Goal: Information Seeking & Learning: Understand process/instructions

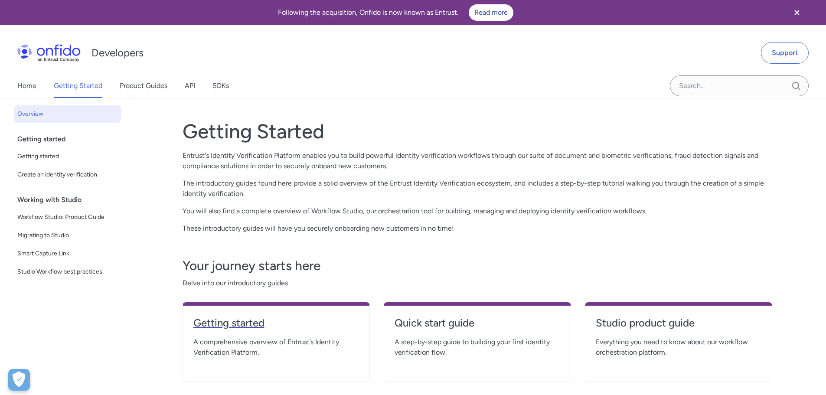
click at [246, 323] on h4 "Getting started" at bounding box center [276, 323] width 166 height 14
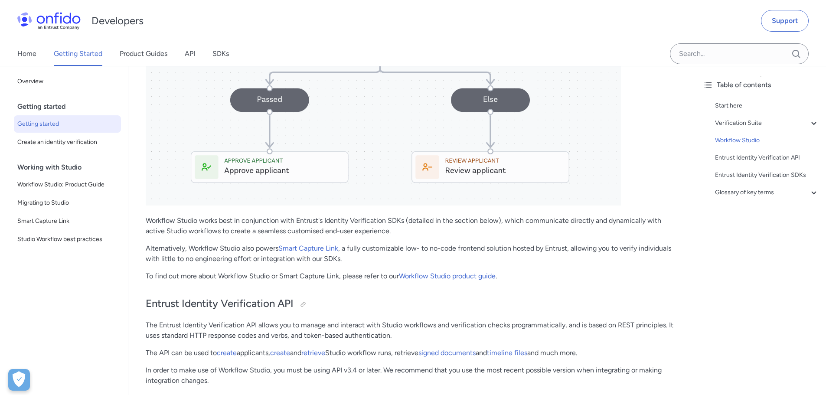
scroll to position [1430, 0]
click at [159, 228] on p "Workflow Studio works best in conjunction with Entrust's Identity Verification …" at bounding box center [412, 225] width 533 height 21
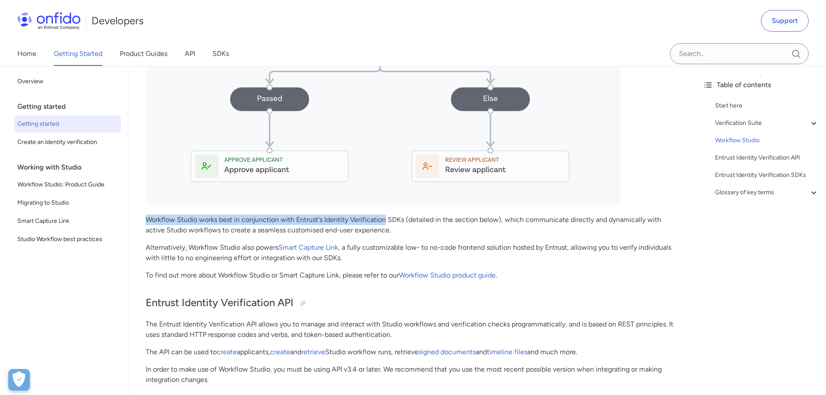
drag, startPoint x: 159, startPoint y: 228, endPoint x: 357, endPoint y: 231, distance: 198.1
click at [357, 231] on p "Workflow Studio works best in conjunction with Entrust's Identity Verification …" at bounding box center [412, 225] width 533 height 21
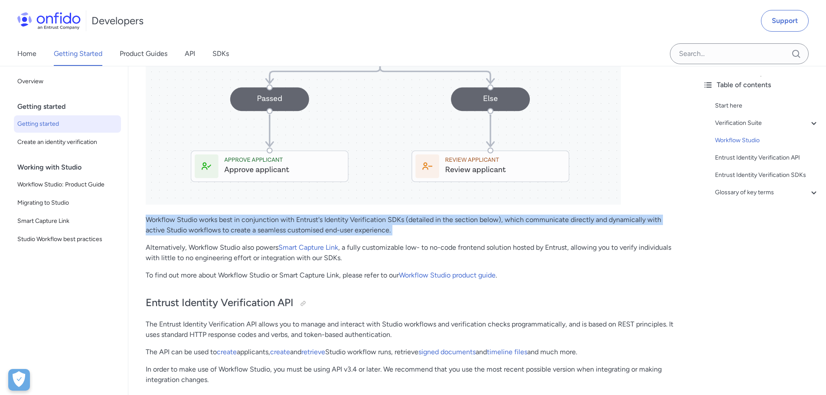
click at [357, 231] on p "Workflow Studio works best in conjunction with Entrust's Identity Verification …" at bounding box center [412, 225] width 533 height 21
click at [338, 251] on link "Smart Capture Link" at bounding box center [308, 247] width 60 height 8
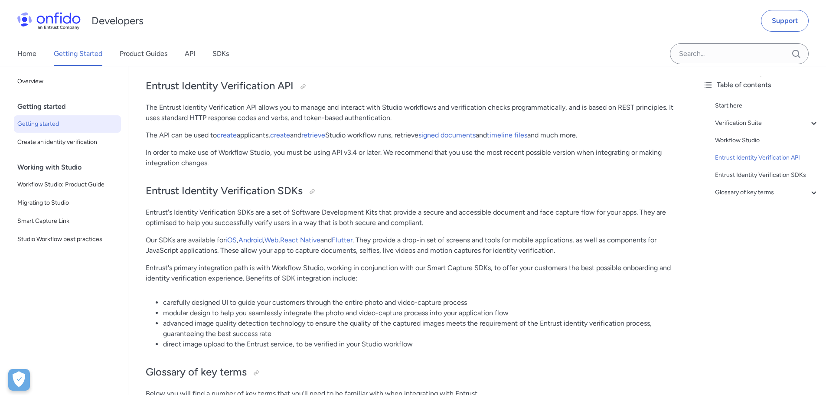
click at [157, 119] on p "The Entrust Identity Verification API allows you to manage and interact with St…" at bounding box center [412, 112] width 533 height 21
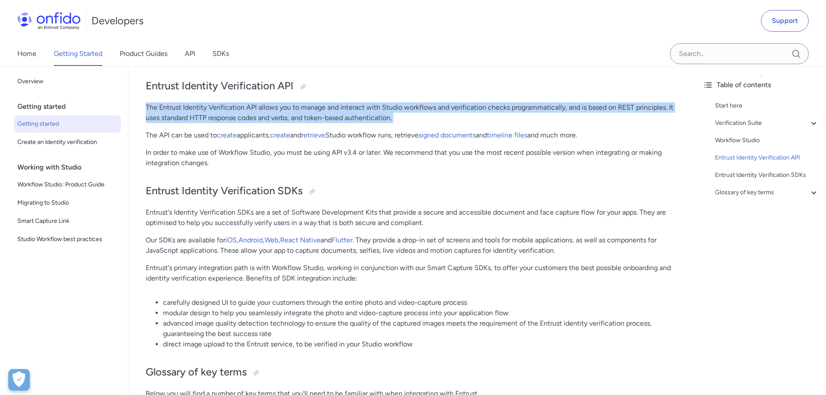
click at [157, 119] on p "The Entrust Identity Verification API allows you to manage and interact with St…" at bounding box center [412, 112] width 533 height 21
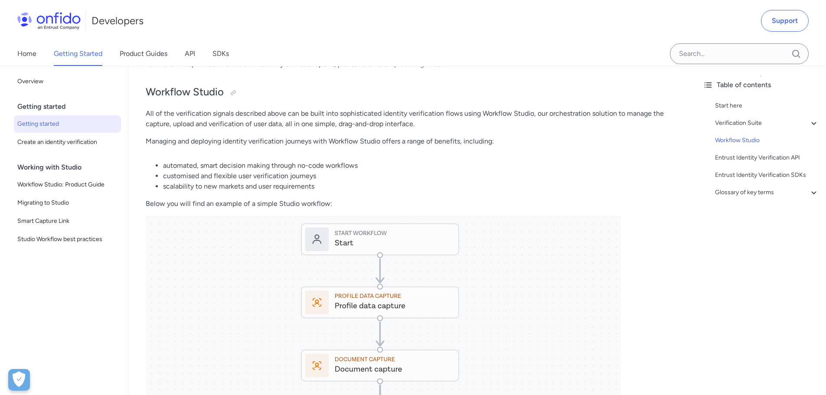
scroll to position [824, 0]
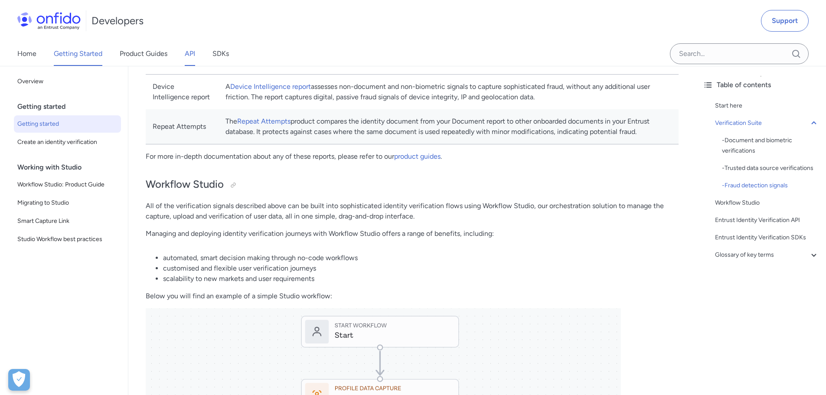
click at [190, 50] on link "API" at bounding box center [190, 54] width 10 height 24
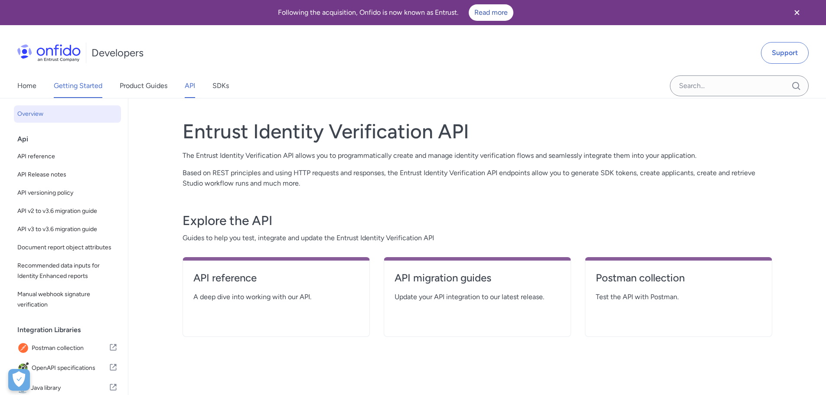
click at [87, 82] on link "Getting Started" at bounding box center [78, 86] width 49 height 24
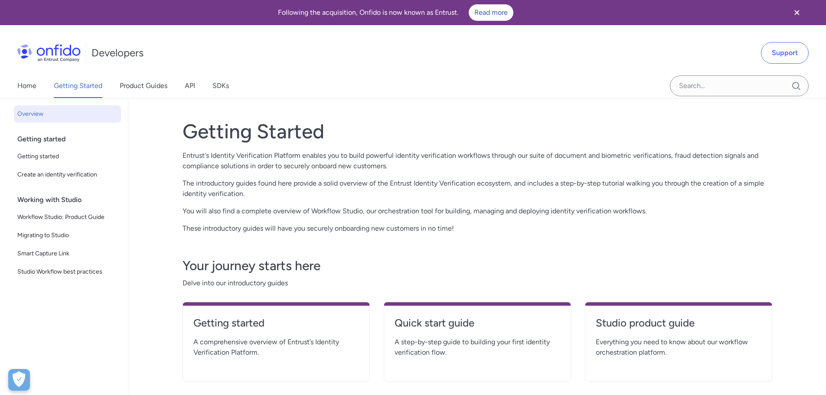
click at [50, 55] on img at bounding box center [48, 52] width 63 height 17
click at [127, 47] on h1 "Developers" at bounding box center [117, 53] width 52 height 14
click at [127, 55] on h1 "Developers" at bounding box center [117, 53] width 52 height 14
click at [796, 10] on icon "Close banner" at bounding box center [797, 12] width 10 height 10
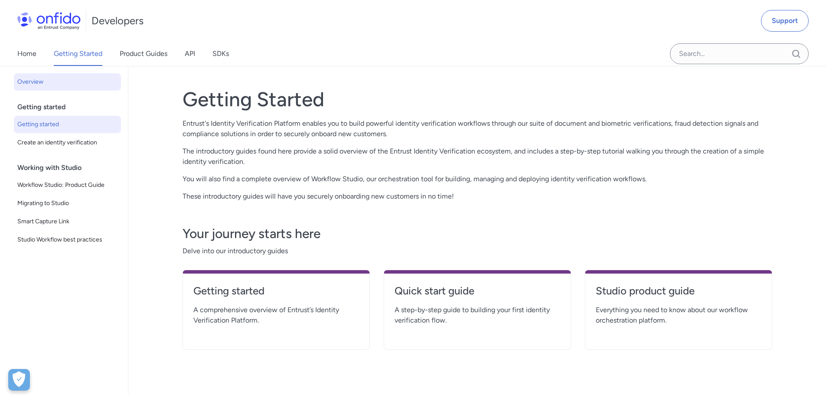
click at [82, 128] on span "Getting started" at bounding box center [67, 124] width 100 height 10
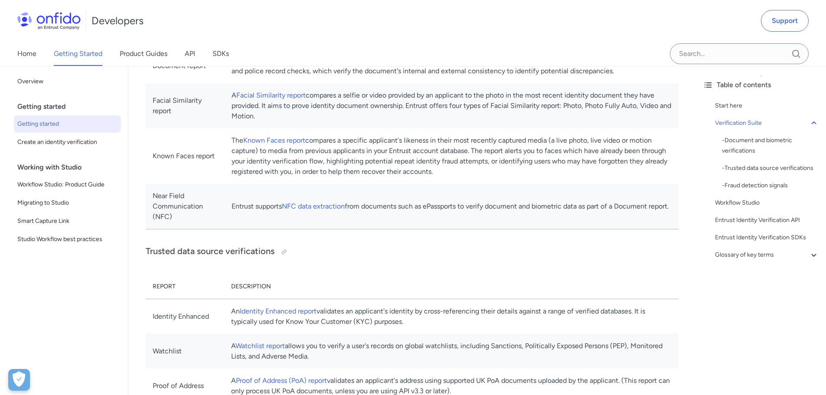
scroll to position [433, 0]
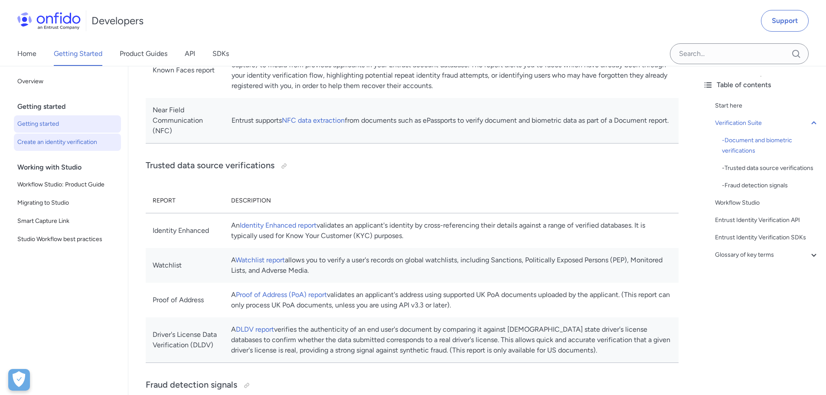
click at [72, 140] on span "Create an identity verification" at bounding box center [67, 142] width 100 height 10
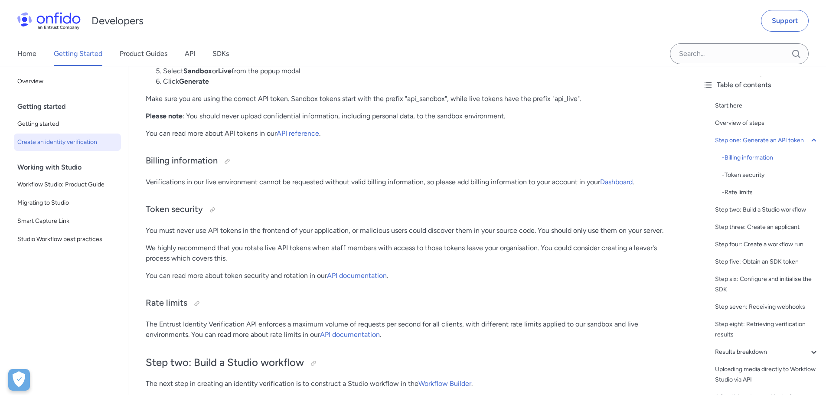
scroll to position [650, 0]
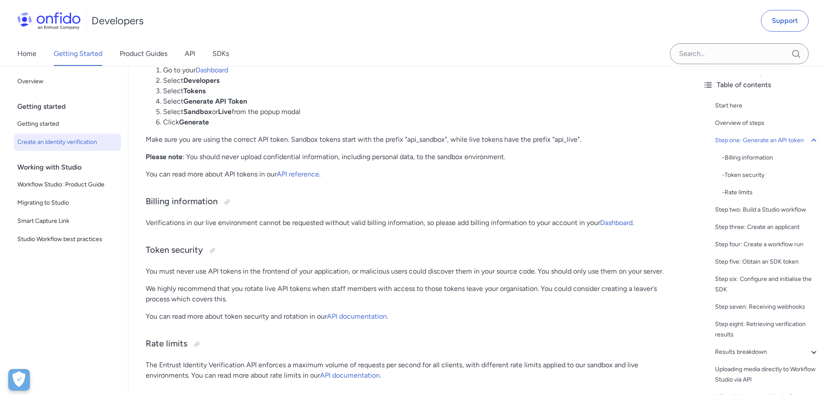
click at [546, 34] on div "Developers Support" at bounding box center [413, 21] width 826 height 42
click at [37, 47] on div "Home Getting Started Product Guides API SDKs" at bounding box center [132, 54] width 264 height 24
click at [29, 52] on link "Home" at bounding box center [26, 54] width 19 height 24
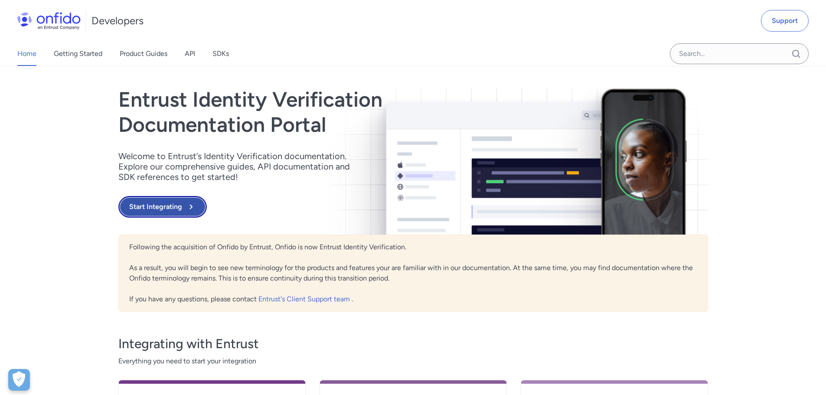
click at [170, 205] on button "Start Integrating" at bounding box center [162, 207] width 88 height 22
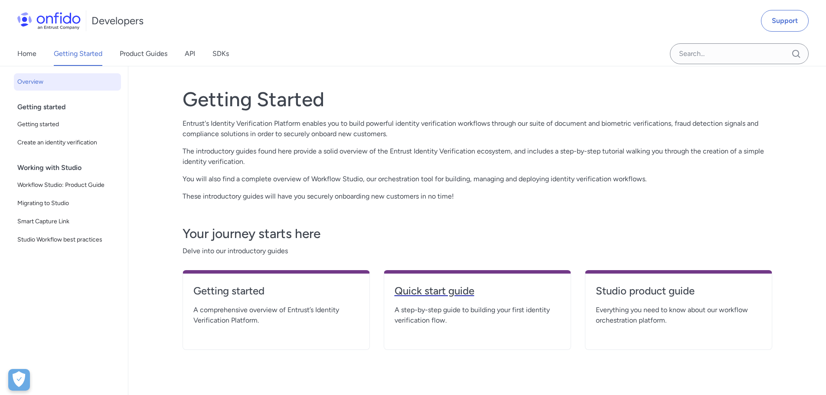
click at [466, 297] on h4 "Quick start guide" at bounding box center [477, 291] width 166 height 14
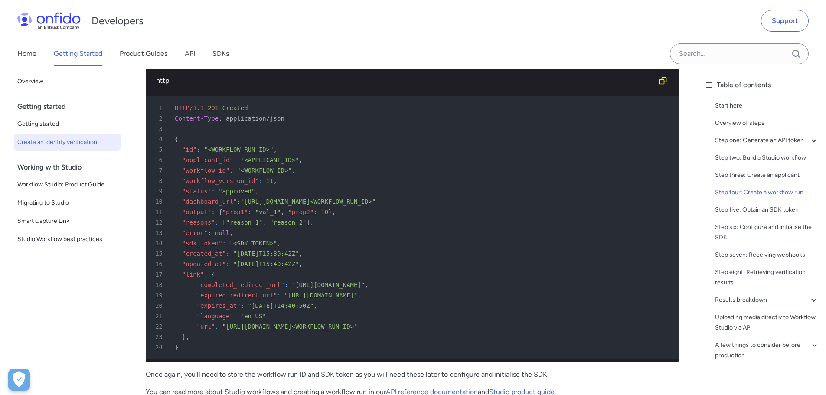
scroll to position [2297, 0]
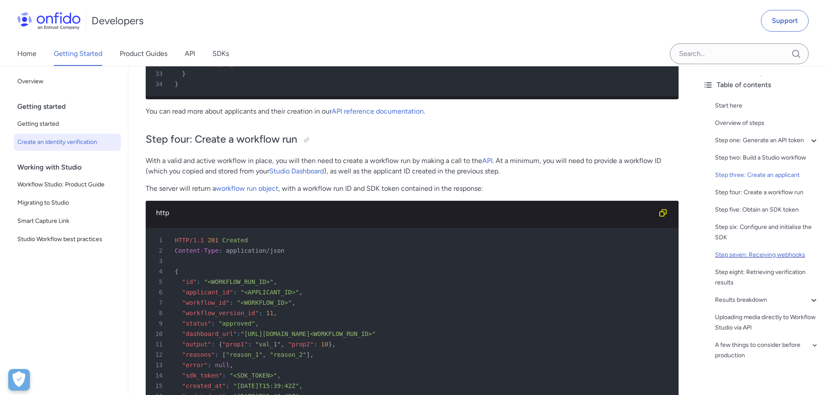
click at [739, 260] on div "Step seven: Receiving webhooks" at bounding box center [767, 255] width 104 height 10
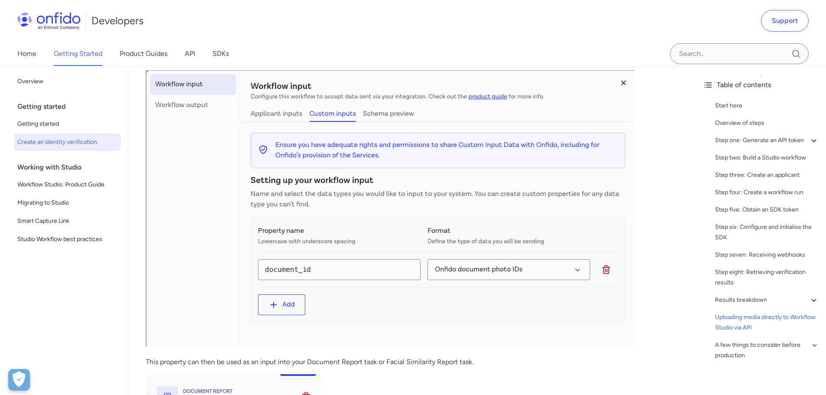
scroll to position [3796, 0]
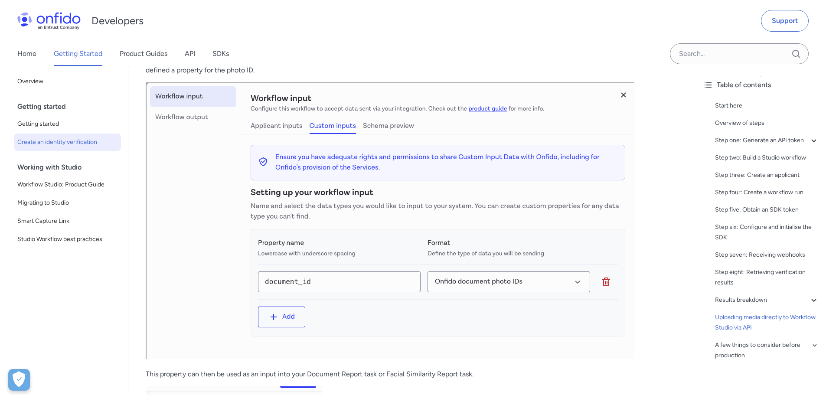
click at [406, 293] on img at bounding box center [390, 220] width 489 height 277
click at [403, 299] on img at bounding box center [390, 220] width 489 height 277
click at [390, 302] on img at bounding box center [390, 220] width 489 height 277
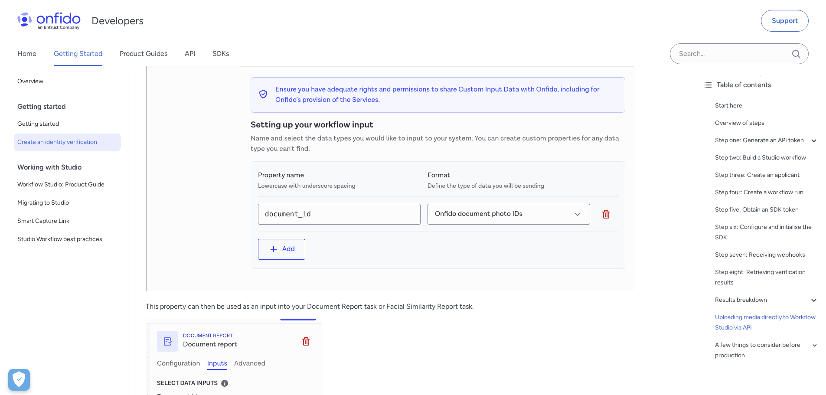
scroll to position [4100, 0]
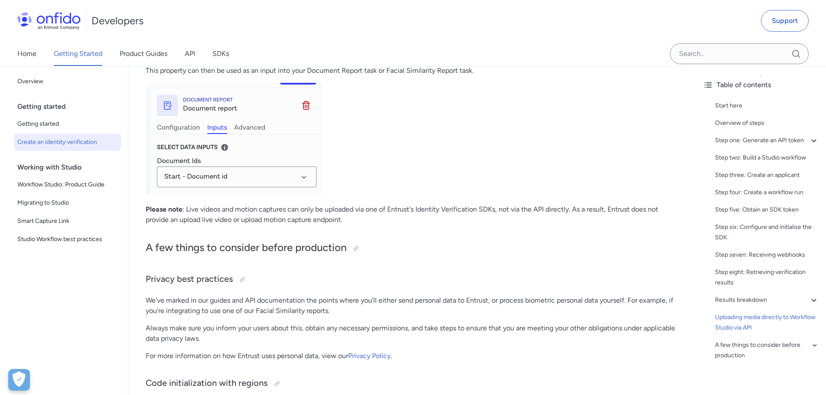
click at [209, 185] on img at bounding box center [234, 138] width 176 height 111
click at [210, 191] on img at bounding box center [234, 138] width 176 height 111
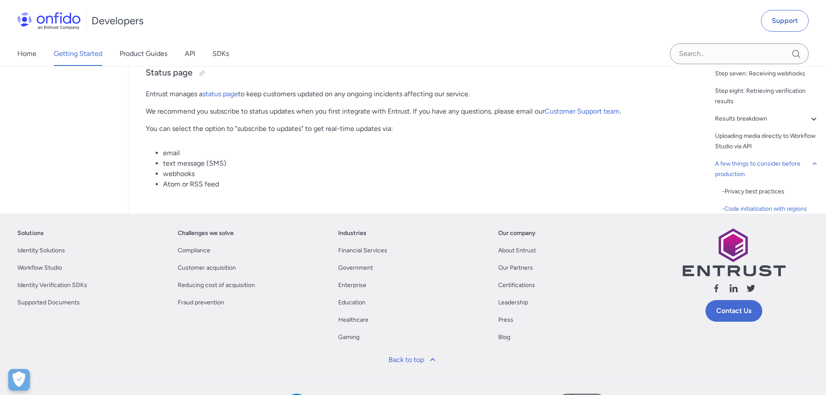
scroll to position [4620, 0]
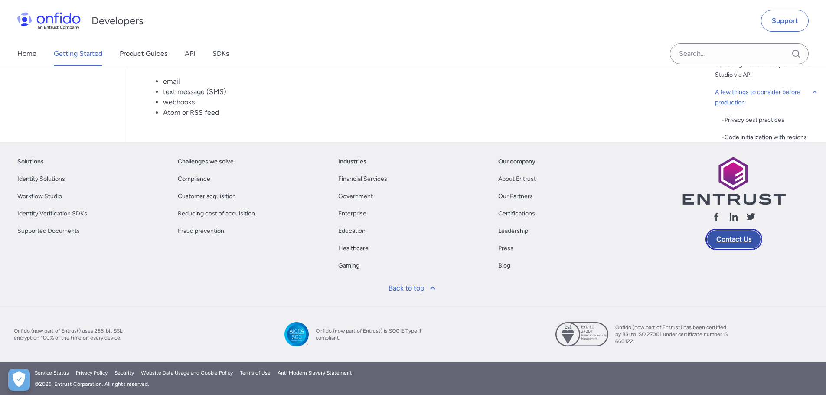
click at [729, 250] on link "Contact Us" at bounding box center [733, 239] width 57 height 22
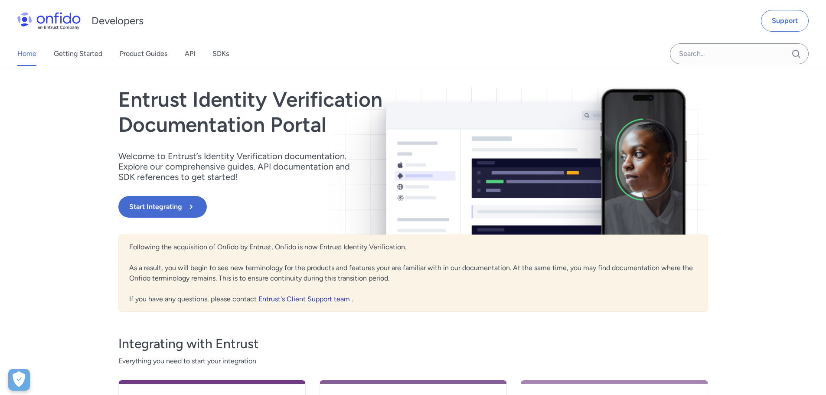
click at [306, 300] on link "Entrust's Client Support team" at bounding box center [304, 299] width 93 height 8
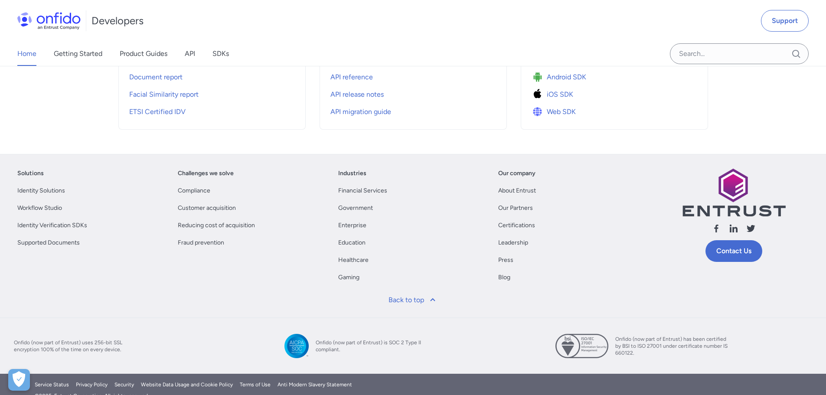
scroll to position [384, 0]
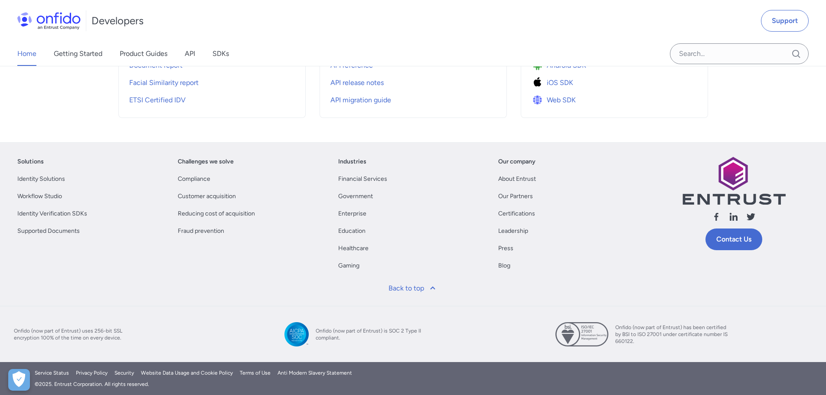
click at [197, 53] on div "Home Getting Started Product Guides API SDKs" at bounding box center [132, 54] width 264 height 24
click at [186, 53] on link "API" at bounding box center [190, 54] width 10 height 24
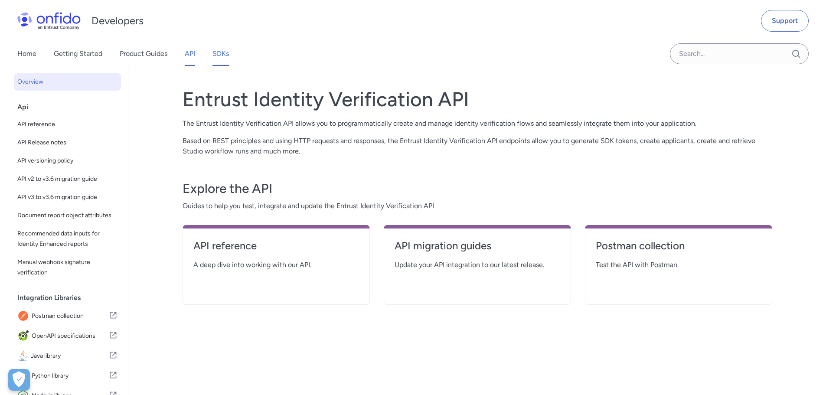
click at [225, 53] on link "SDKs" at bounding box center [220, 54] width 16 height 24
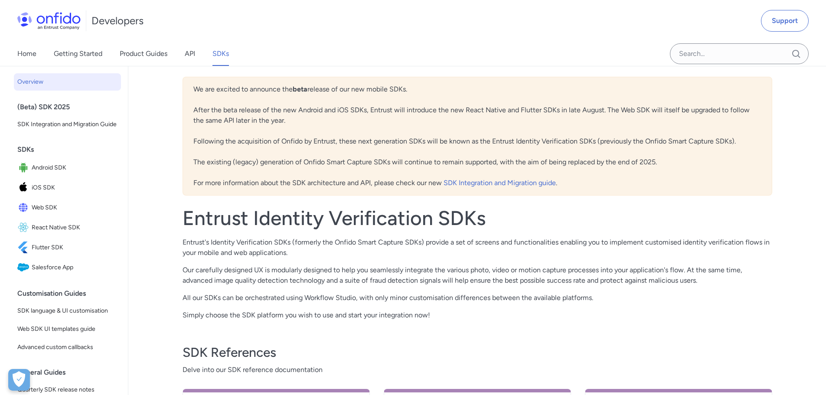
click at [203, 53] on div "Home Getting Started Product Guides API SDKs" at bounding box center [132, 54] width 264 height 24
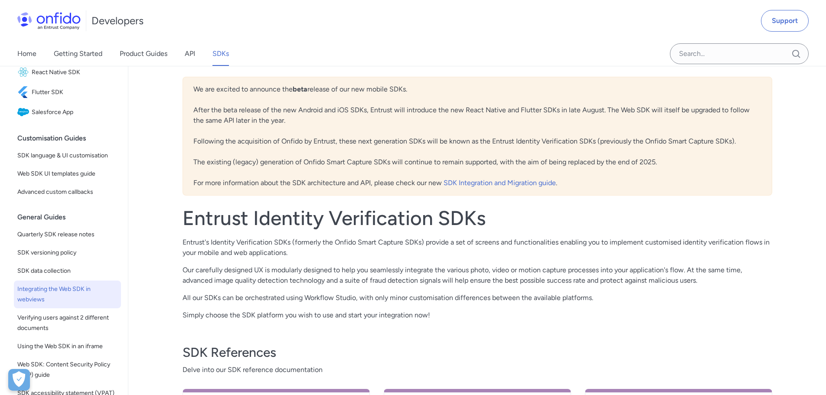
scroll to position [173, 0]
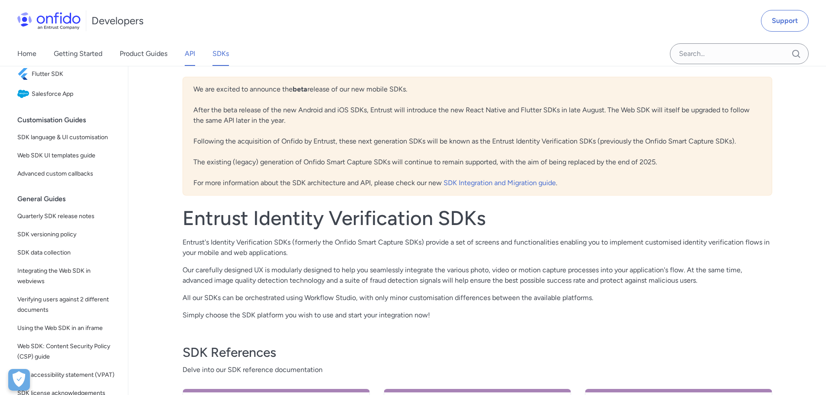
click at [186, 56] on link "API" at bounding box center [190, 54] width 10 height 24
click at [156, 56] on link "Product Guides" at bounding box center [144, 54] width 48 height 24
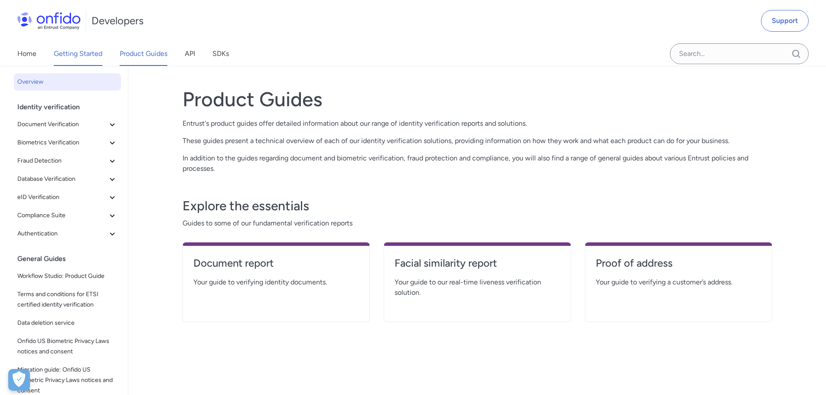
click at [89, 52] on link "Getting Started" at bounding box center [78, 54] width 49 height 24
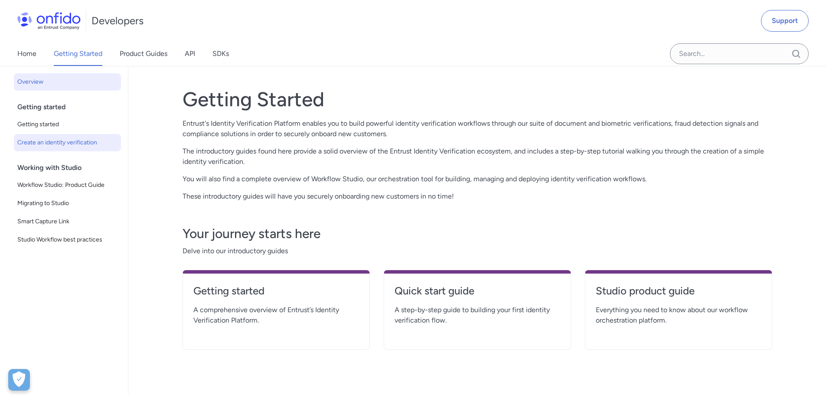
click at [81, 144] on span "Create an identity verification" at bounding box center [67, 142] width 100 height 10
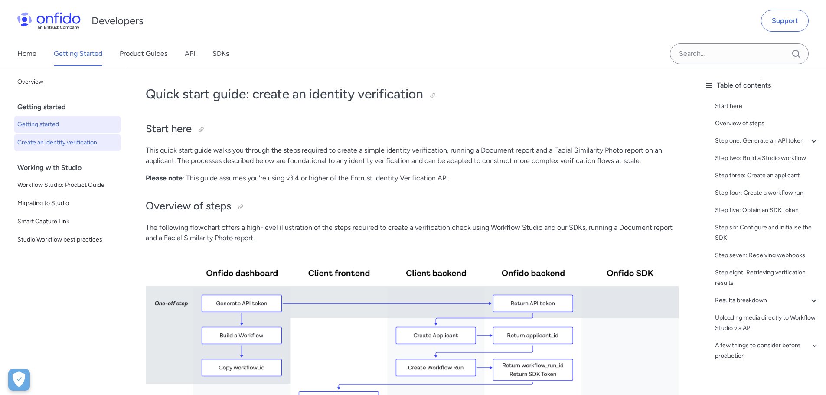
click at [73, 127] on span "Getting started" at bounding box center [67, 124] width 100 height 10
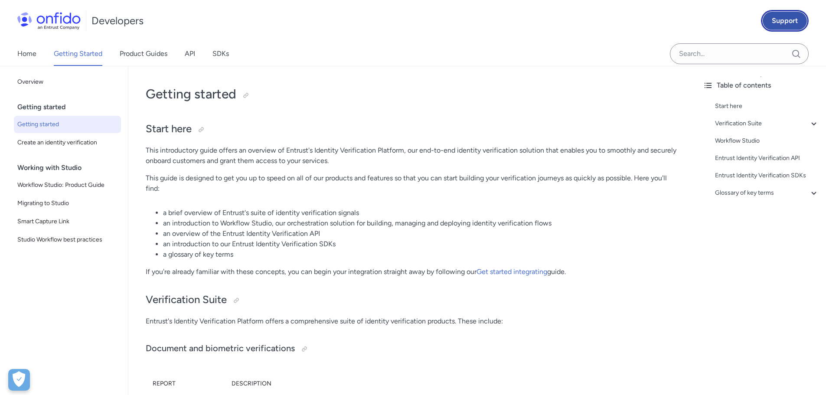
click at [783, 19] on link "Support" at bounding box center [785, 21] width 48 height 22
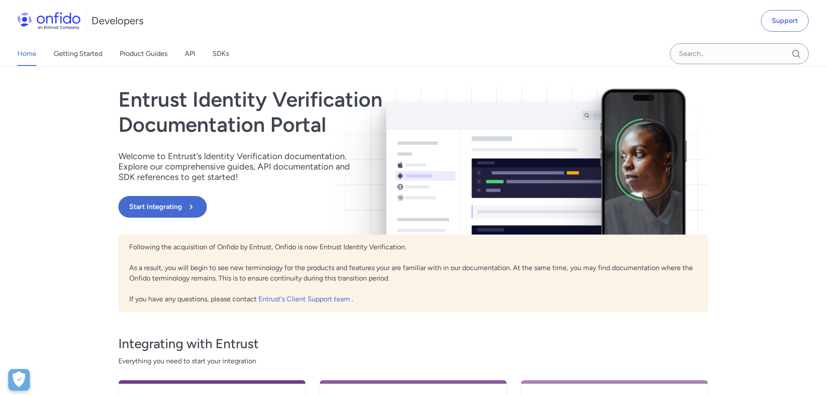
click at [391, 292] on div "Following the acquisition of Onfido by Entrust, Onfido is now Entrust Identity …" at bounding box center [413, 273] width 590 height 77
click at [772, 16] on link "Support" at bounding box center [785, 21] width 48 height 22
